Goal: Task Accomplishment & Management: Manage account settings

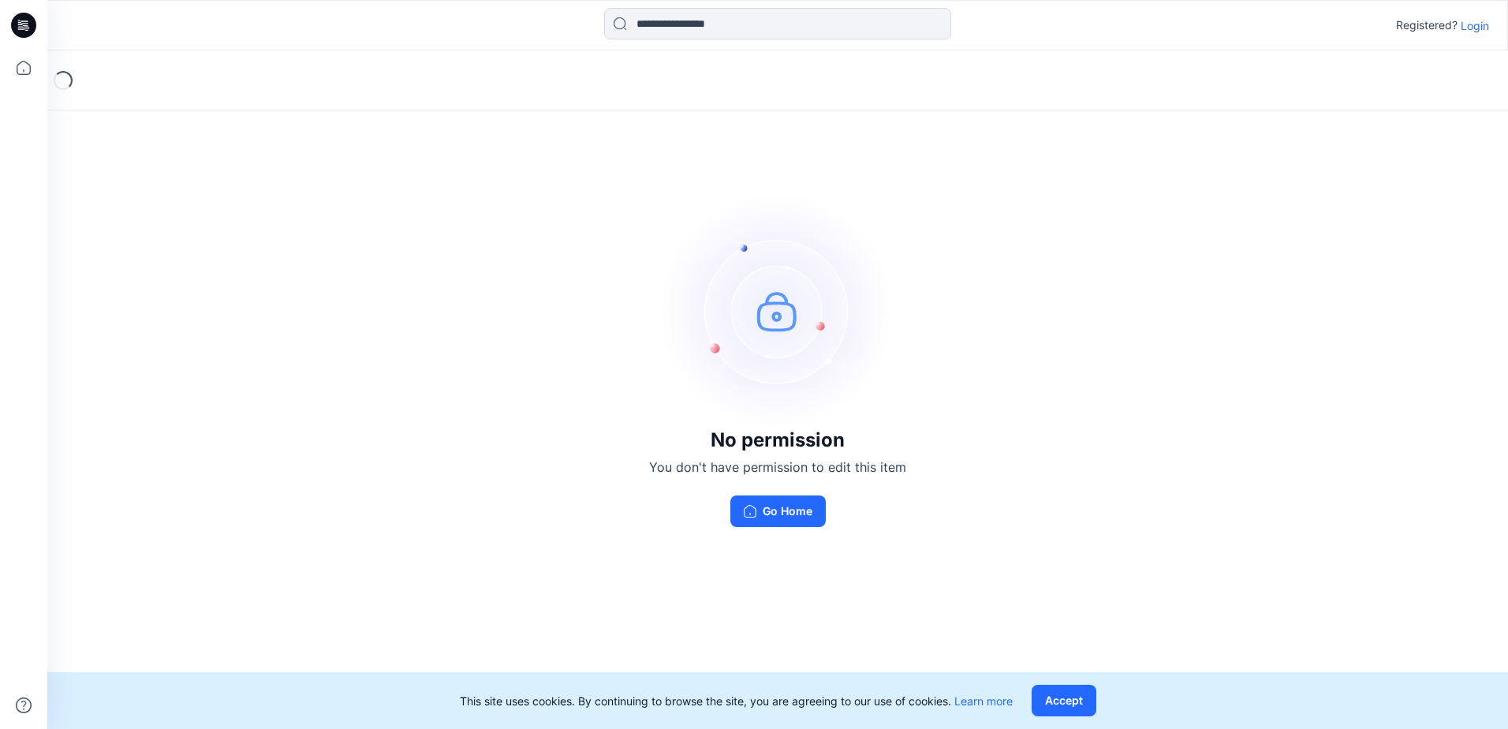
click at [496, 28] on p "Login" at bounding box center [1475, 25] width 28 height 17
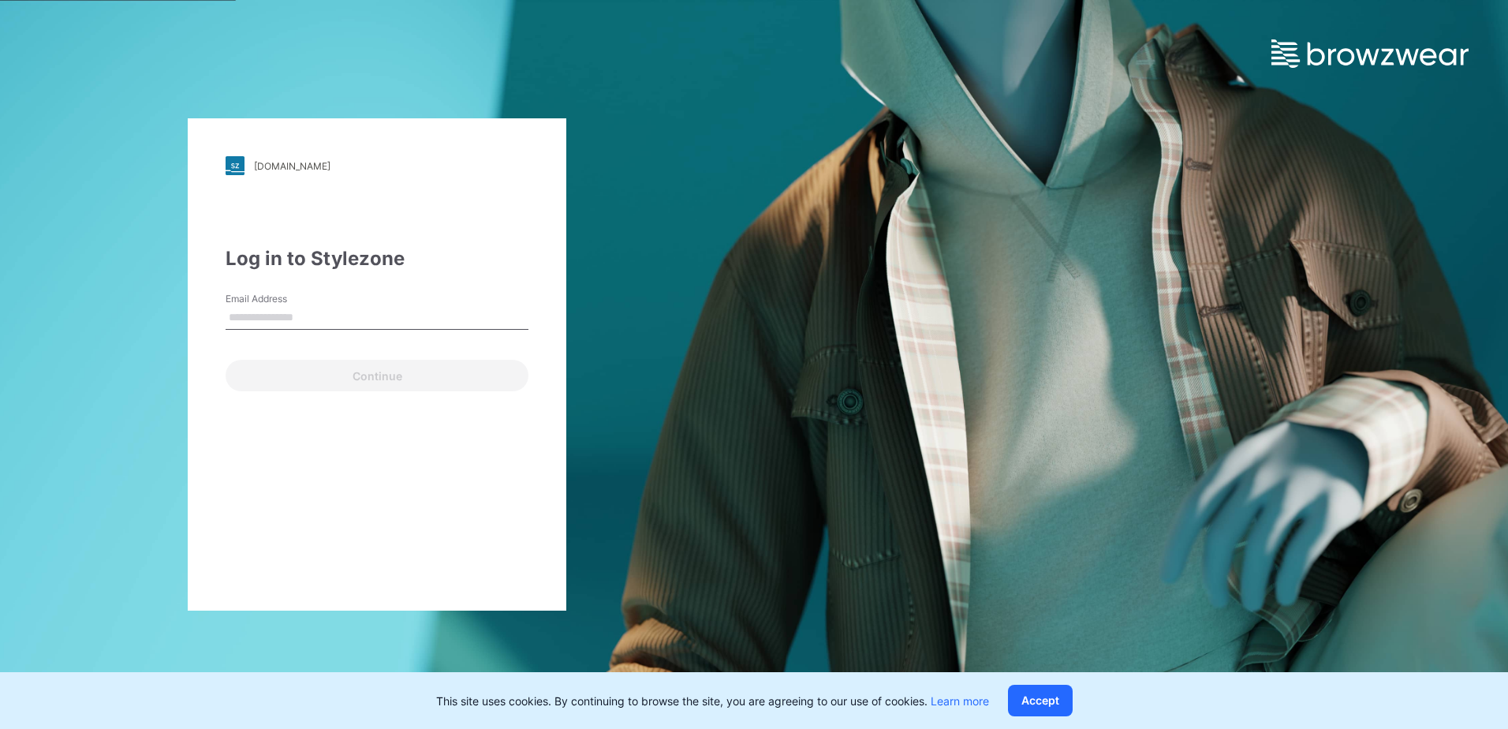
click at [383, 309] on input "Email Address" at bounding box center [377, 318] width 303 height 24
type input "**********"
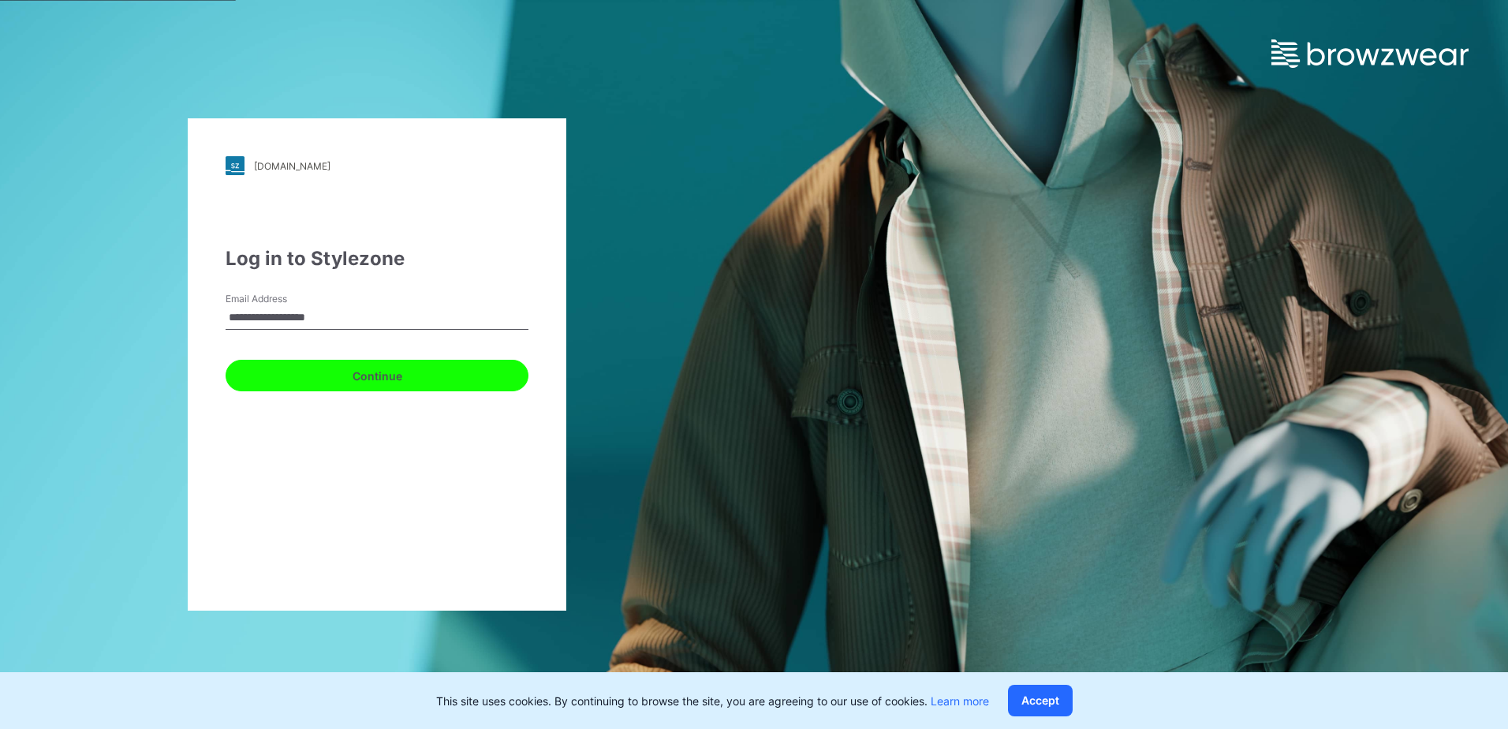
click at [368, 309] on button "Continue" at bounding box center [377, 376] width 303 height 32
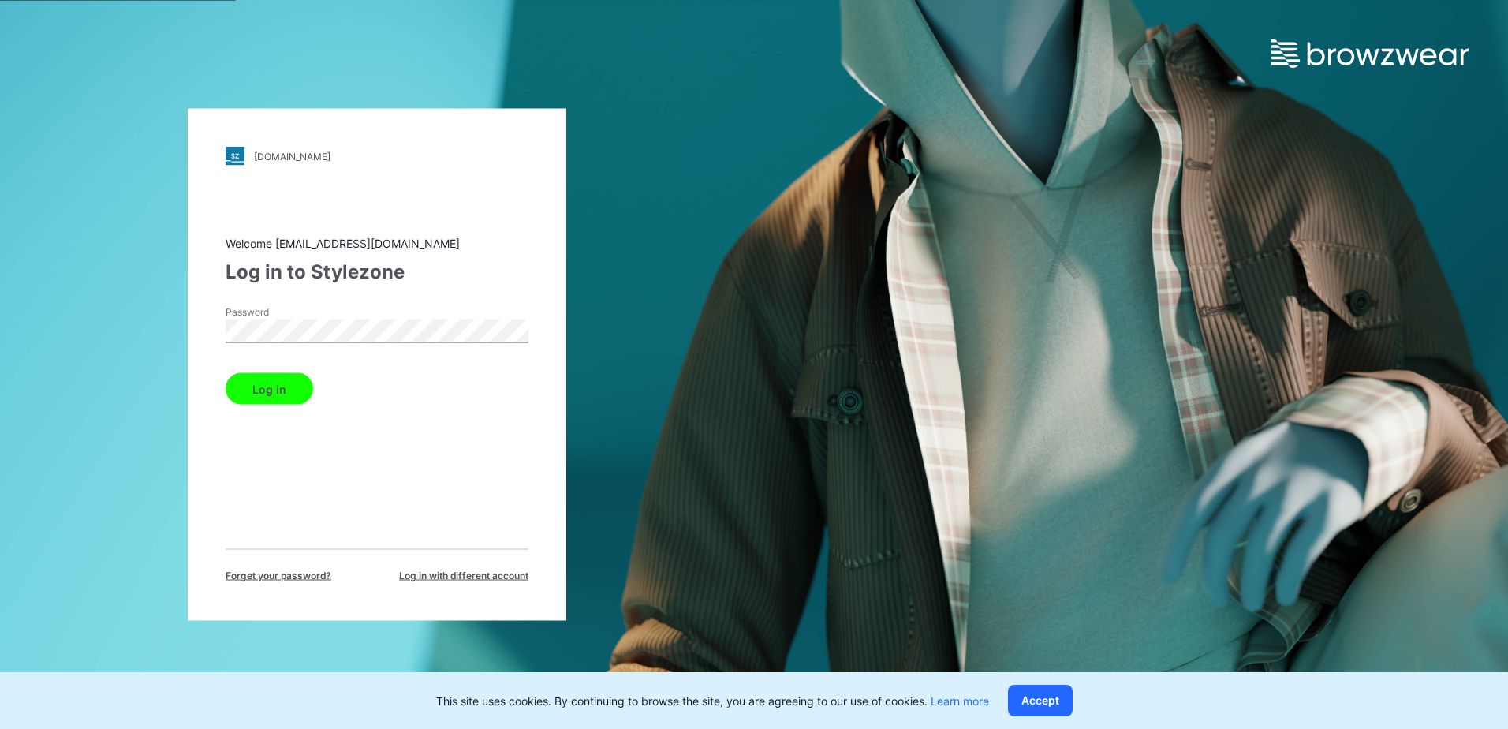
click at [265, 309] on button "Log in" at bounding box center [270, 389] width 88 height 32
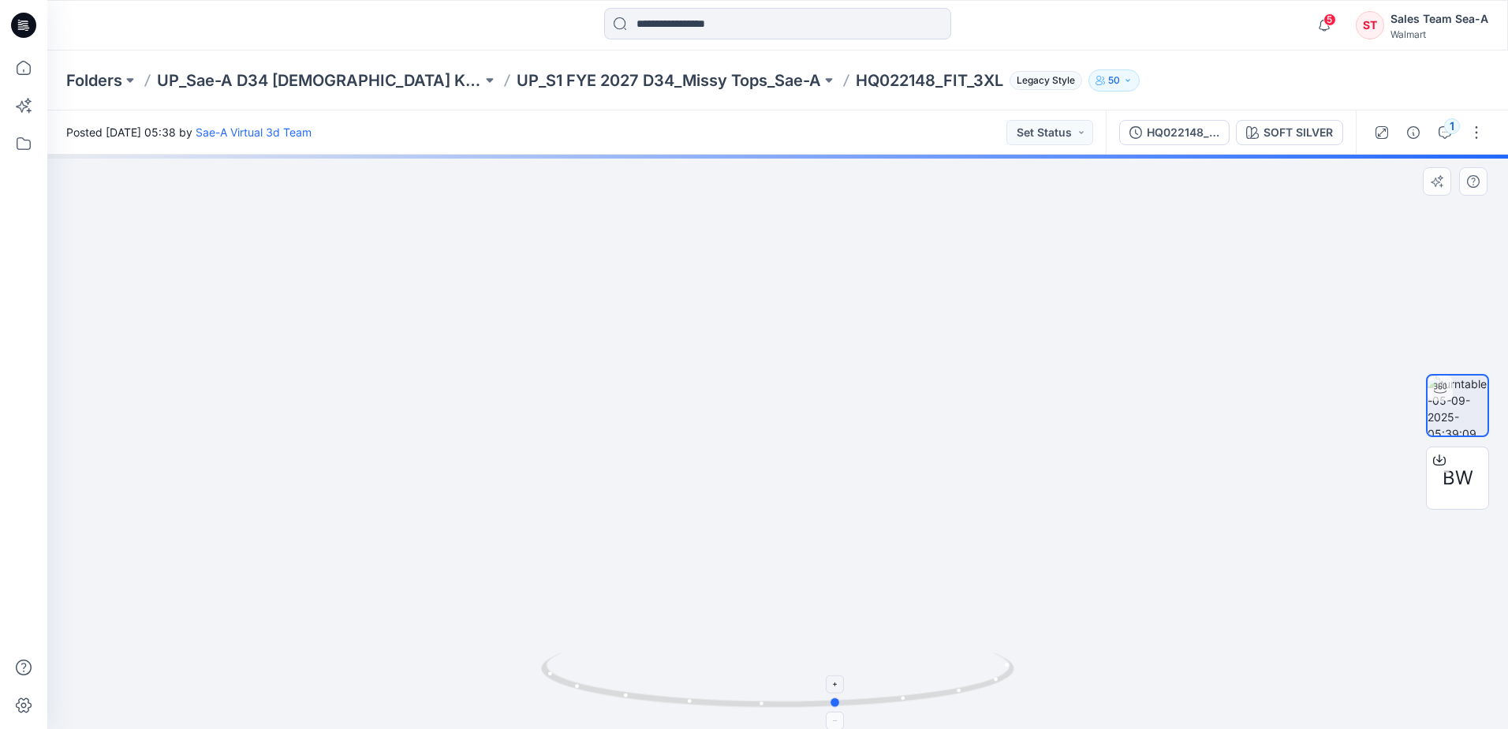
drag, startPoint x: 965, startPoint y: 707, endPoint x: 551, endPoint y: 661, distance: 415.9
click at [551, 661] on icon at bounding box center [779, 681] width 477 height 59
